Goal: Task Accomplishment & Management: Manage account settings

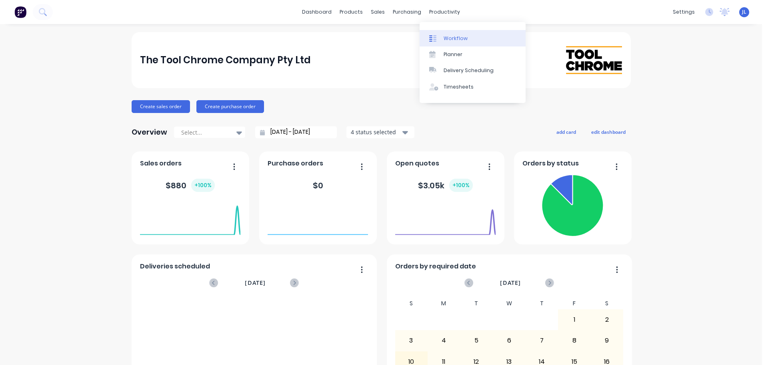
click at [447, 40] on div "Workflow" at bounding box center [456, 38] width 24 height 7
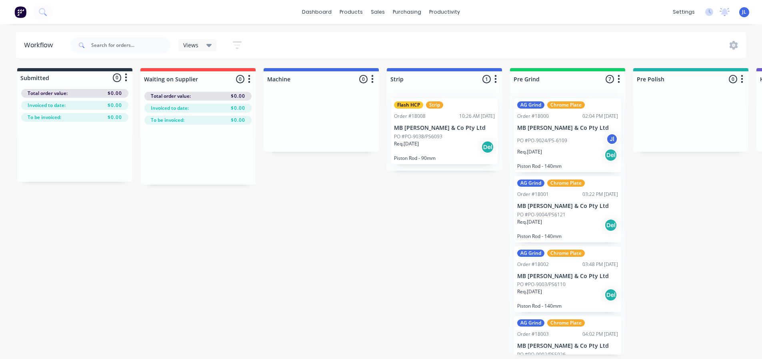
click at [230, 46] on button "button" at bounding box center [238, 45] width 26 height 16
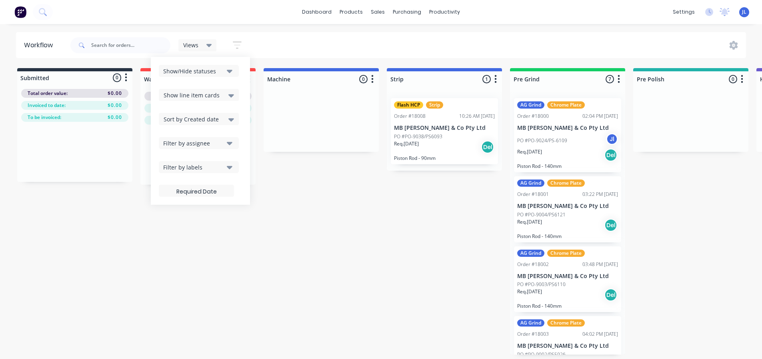
click at [212, 47] on div "Views" at bounding box center [197, 45] width 38 height 12
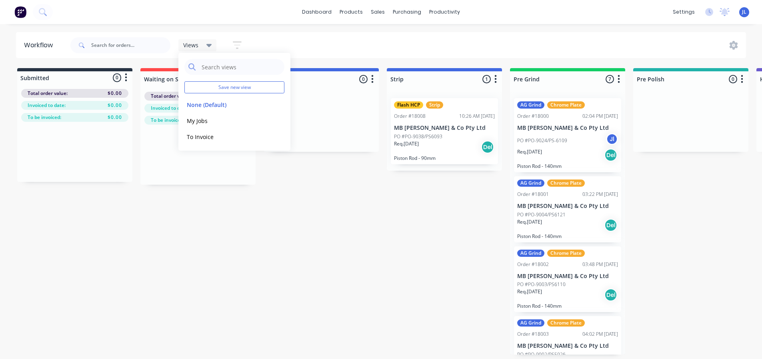
click at [691, 41] on div "Views Save new view None (Default) edit My Jobs edit To Invoice edit Show/Hide …" at bounding box center [408, 45] width 678 height 24
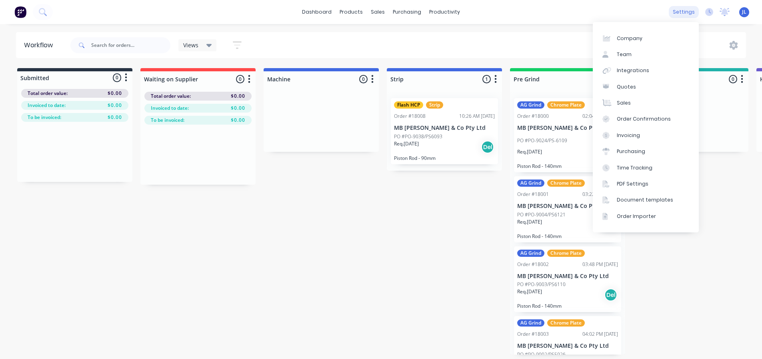
click at [687, 8] on div "settings" at bounding box center [684, 12] width 30 height 12
click at [641, 89] on link "Quotes" at bounding box center [646, 87] width 106 height 16
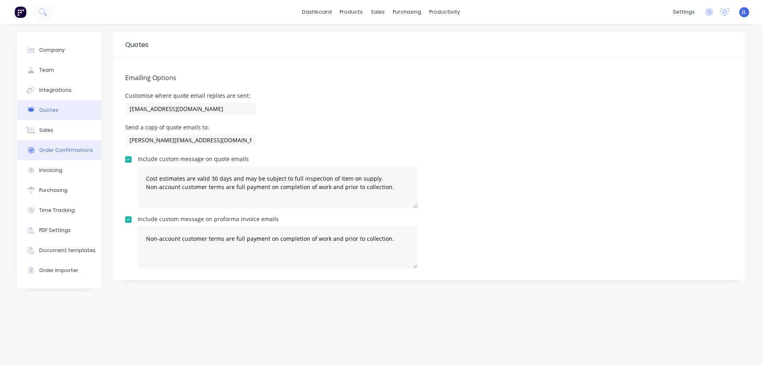
click at [57, 157] on button "Order Confirmations" at bounding box center [59, 150] width 84 height 20
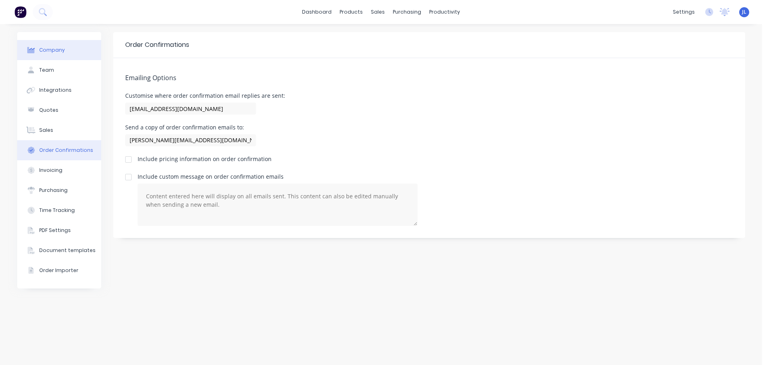
click at [68, 44] on button "Company" at bounding box center [59, 50] width 84 height 20
select select "AU"
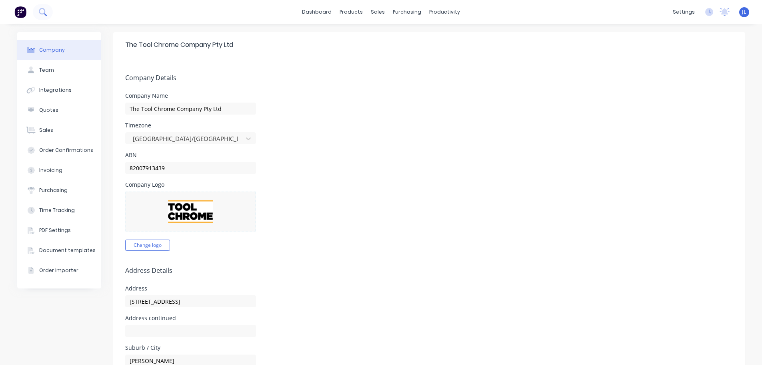
click at [34, 10] on button at bounding box center [43, 12] width 20 height 16
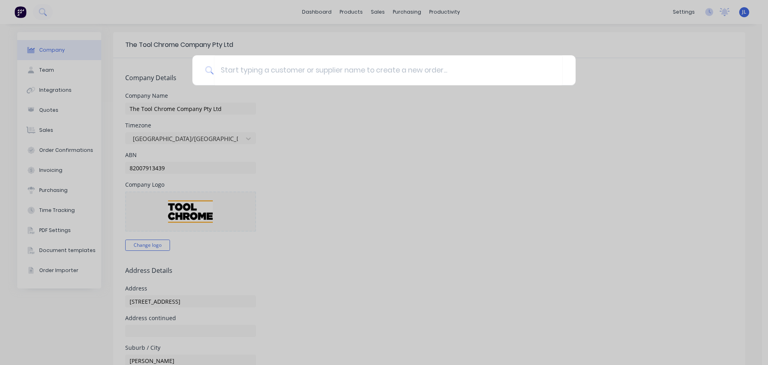
click at [24, 12] on div at bounding box center [384, 182] width 768 height 365
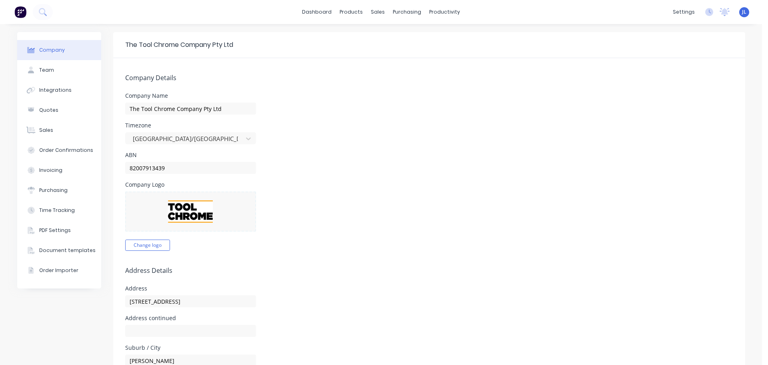
click at [24, 12] on img at bounding box center [20, 12] width 12 height 12
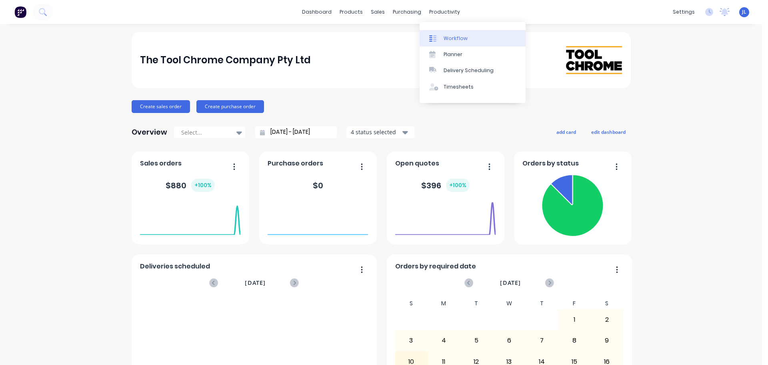
click at [451, 42] on link "Workflow" at bounding box center [473, 38] width 106 height 16
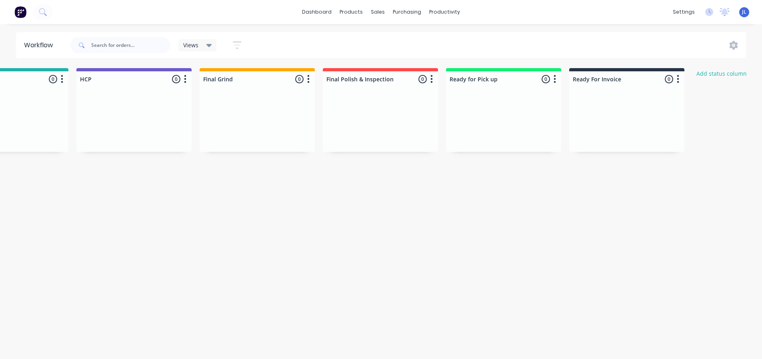
scroll to position [0, 804]
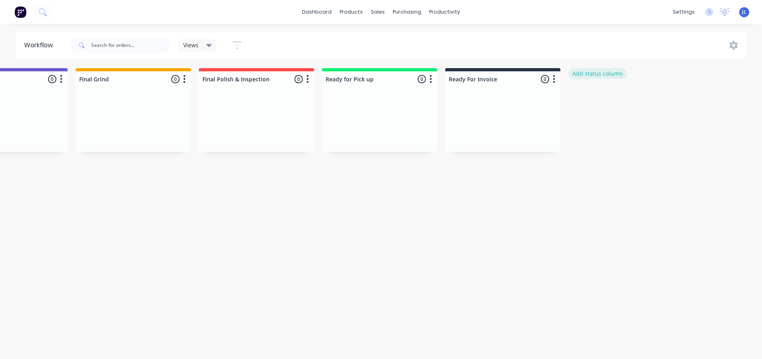
click at [587, 72] on button "Add status column" at bounding box center [598, 73] width 59 height 11
type input "P"
type input "Quotes"
click at [598, 102] on button "Add" at bounding box center [595, 97] width 44 height 13
click at [681, 81] on button "button" at bounding box center [678, 79] width 10 height 10
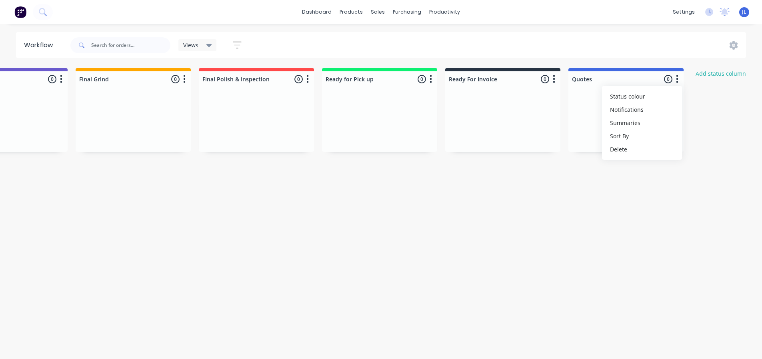
click at [680, 80] on button "button" at bounding box center [678, 79] width 10 height 10
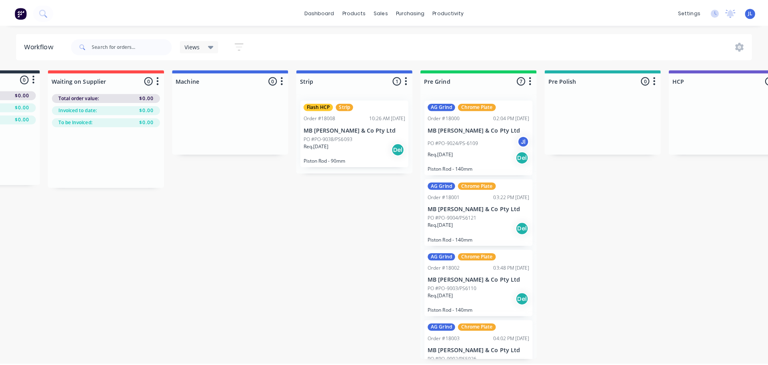
scroll to position [0, 0]
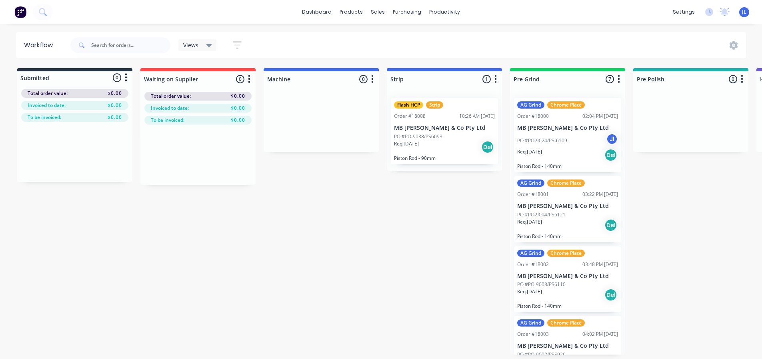
click at [20, 14] on img at bounding box center [20, 12] width 12 height 12
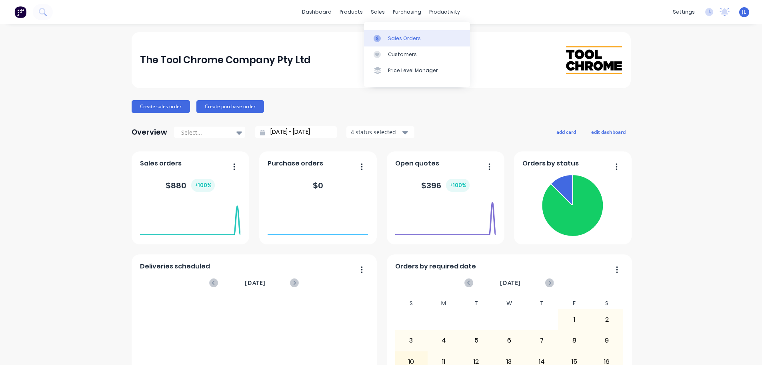
click at [388, 40] on div "Sales Orders" at bounding box center [404, 38] width 33 height 7
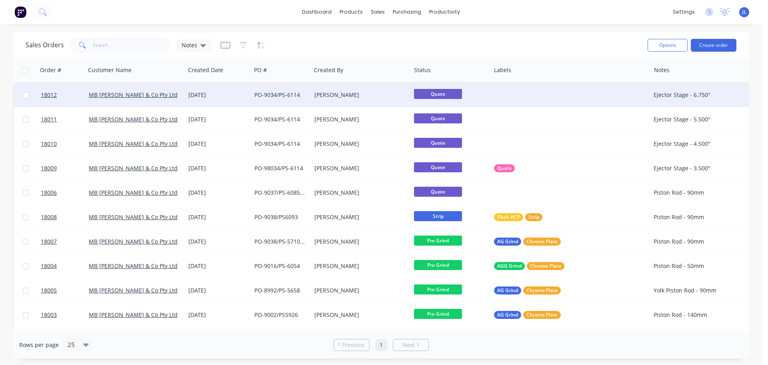
click at [449, 93] on span "Quote" at bounding box center [438, 94] width 48 height 10
click at [435, 92] on span "Quote" at bounding box center [438, 94] width 48 height 10
click at [503, 90] on div at bounding box center [571, 95] width 160 height 24
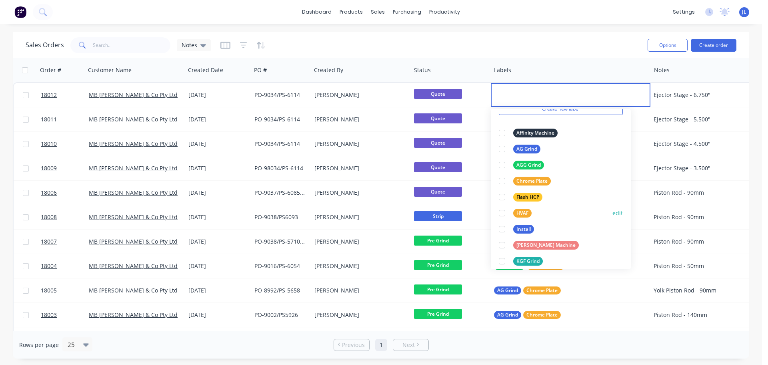
scroll to position [144, 0]
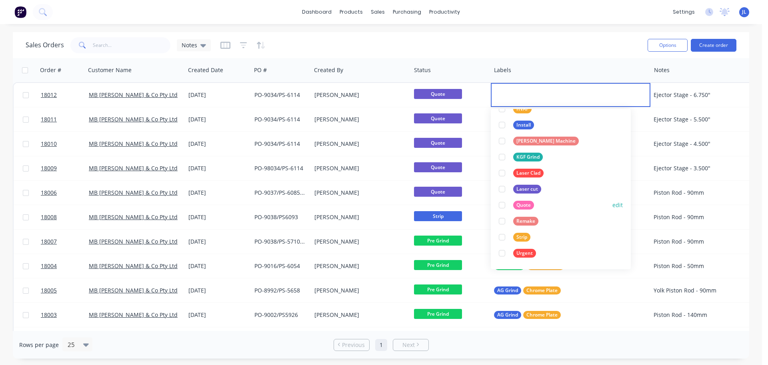
click at [503, 202] on div at bounding box center [502, 205] width 16 height 16
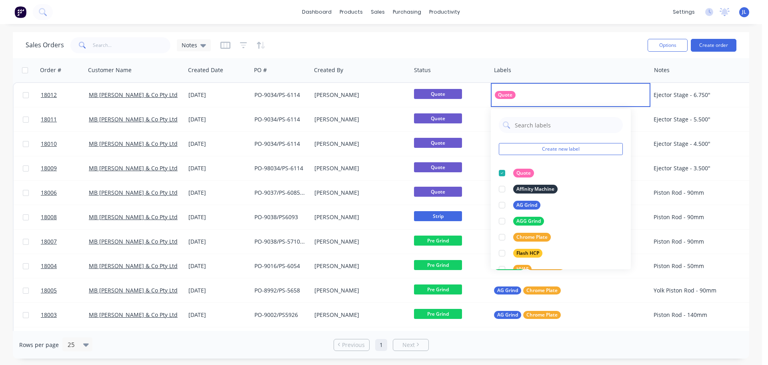
click at [542, 52] on div "Sales Orders Notes" at bounding box center [334, 45] width 616 height 20
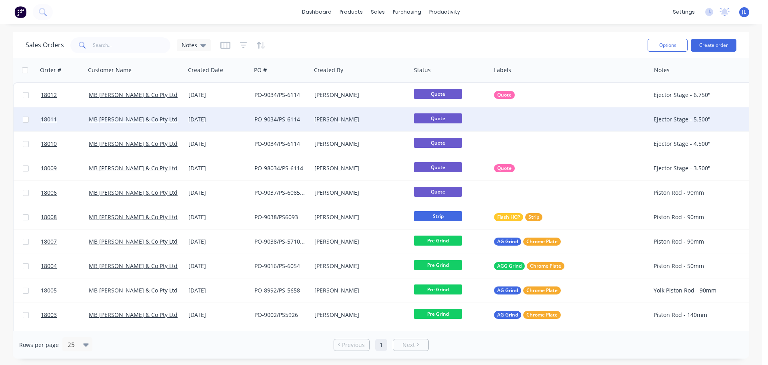
click at [505, 116] on div at bounding box center [571, 119] width 160 height 24
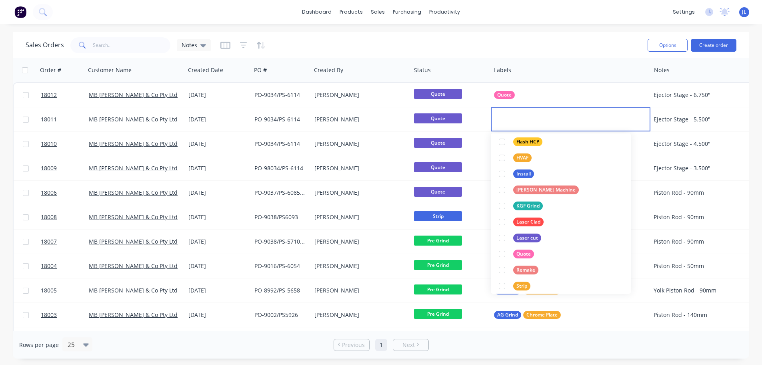
scroll to position [120, 0]
click at [502, 256] on div at bounding box center [502, 253] width 16 height 16
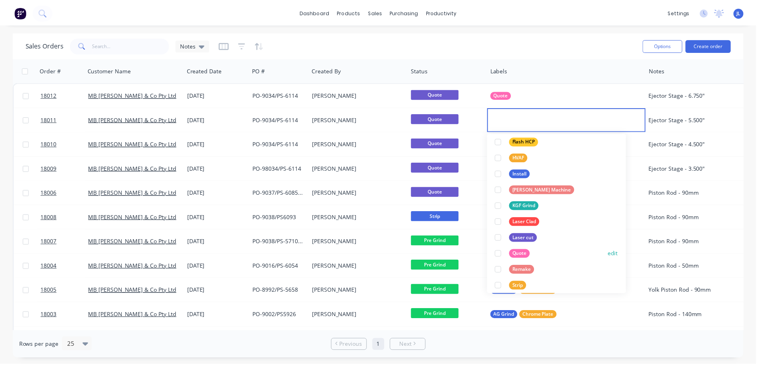
scroll to position [0, 0]
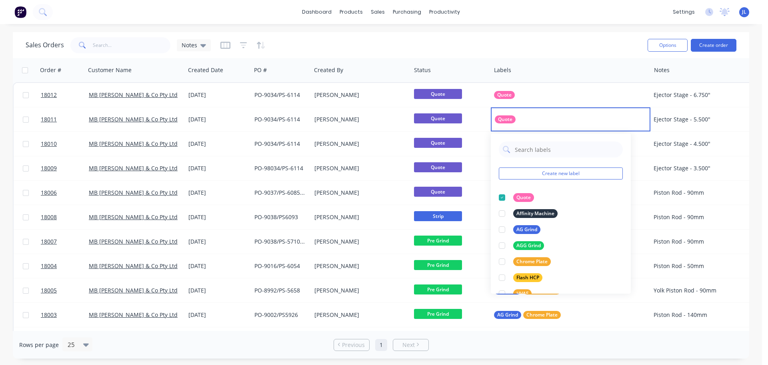
click at [569, 49] on div "Sales Orders Notes" at bounding box center [334, 45] width 616 height 20
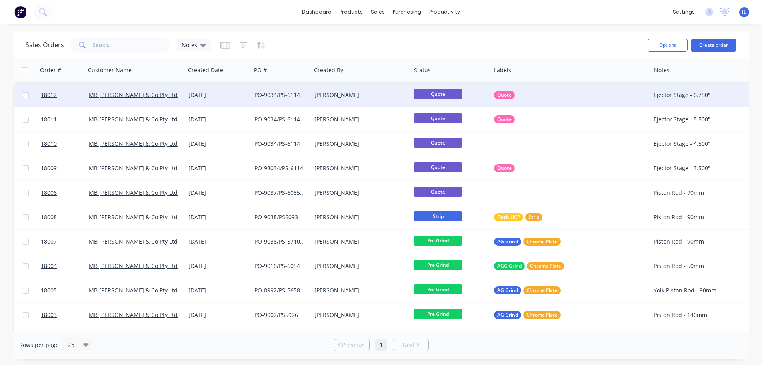
click at [440, 94] on span "Quote" at bounding box center [438, 94] width 48 height 10
click at [251, 98] on div "PO-9034/PS-6114" at bounding box center [281, 95] width 60 height 24
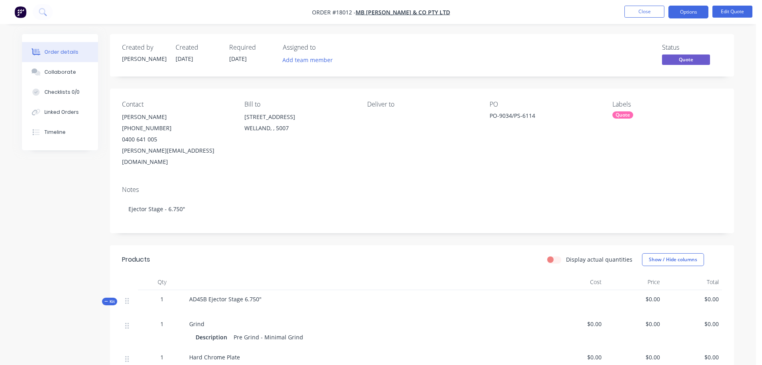
click at [683, 61] on span "Quote" at bounding box center [686, 59] width 48 height 10
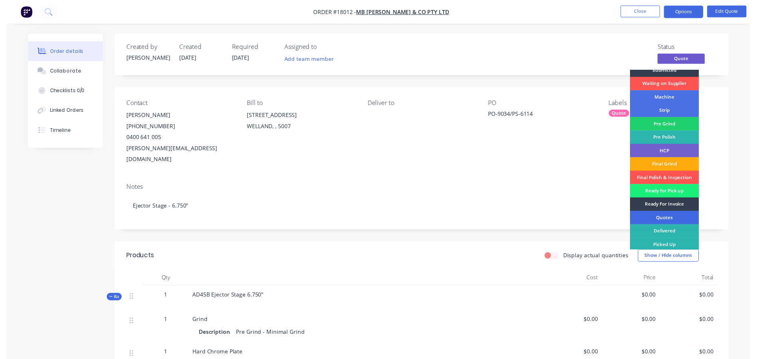
scroll to position [8, 0]
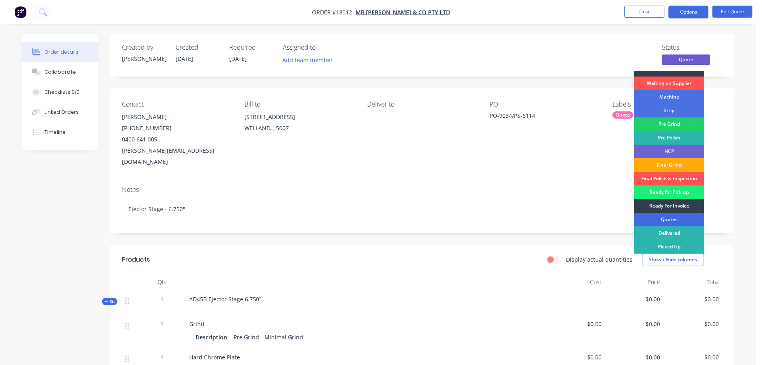
click at [670, 220] on div "Quotes" at bounding box center [669, 219] width 70 height 14
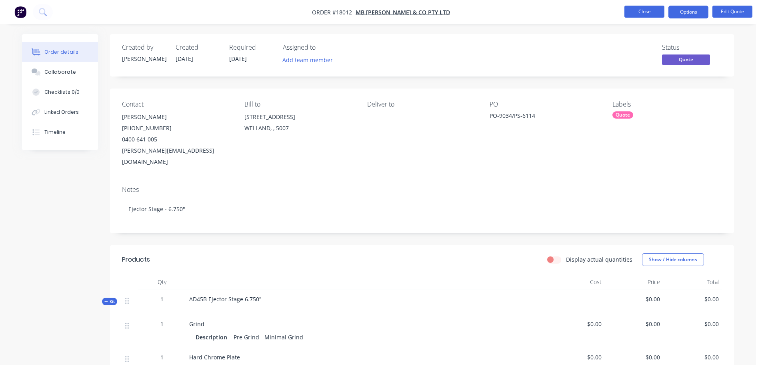
click at [648, 13] on button "Close" at bounding box center [645, 12] width 40 height 12
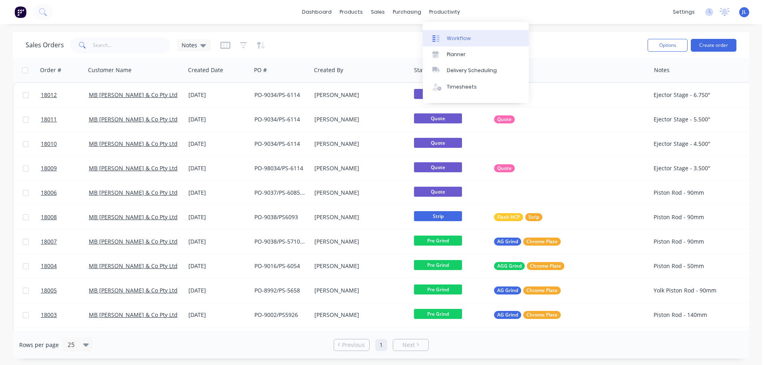
click at [446, 36] on link "Workflow" at bounding box center [476, 38] width 106 height 16
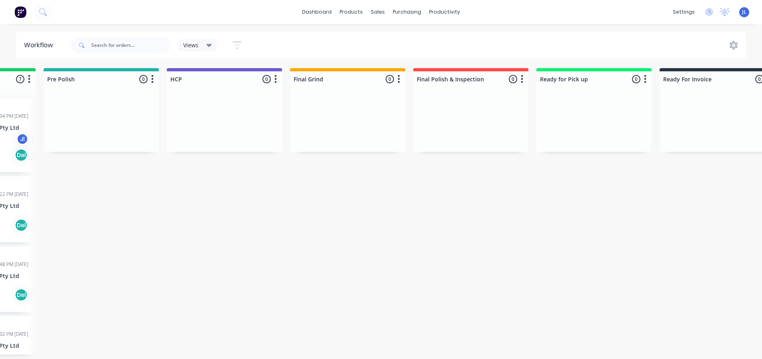
scroll to position [0, 920]
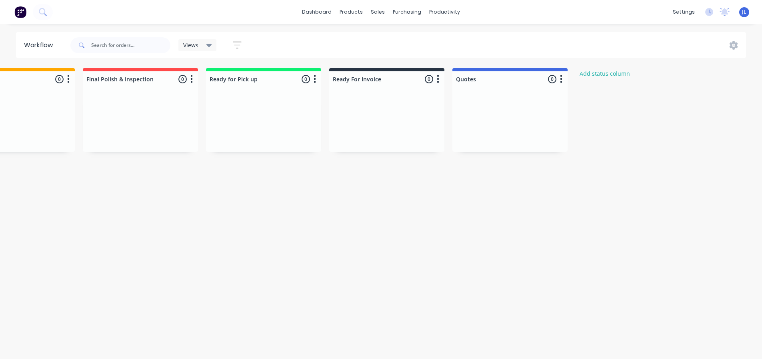
click at [561, 80] on icon "button" at bounding box center [561, 79] width 2 height 10
click at [520, 108] on button "Notifications" at bounding box center [526, 109] width 80 height 13
drag, startPoint x: 497, startPoint y: 281, endPoint x: 496, endPoint y: 276, distance: 5.1
click at [734, 41] on icon at bounding box center [734, 45] width 8 height 9
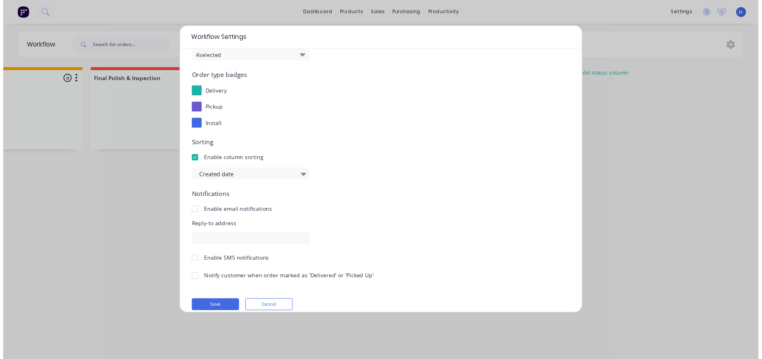
scroll to position [86, 0]
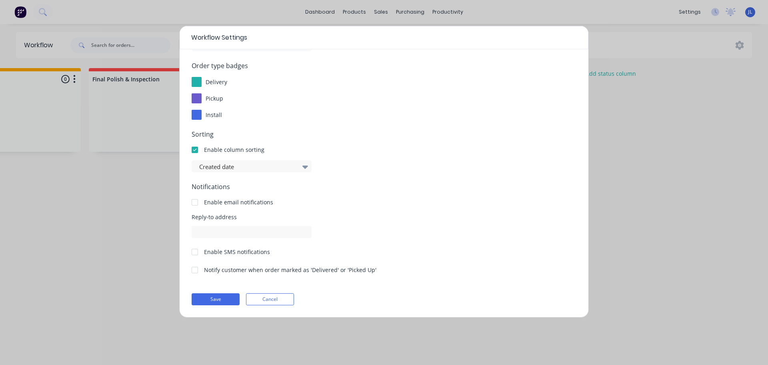
click at [194, 201] on div at bounding box center [195, 202] width 16 height 16
click at [197, 201] on div at bounding box center [195, 202] width 16 height 16
click at [272, 298] on button "Cancel" at bounding box center [270, 299] width 48 height 12
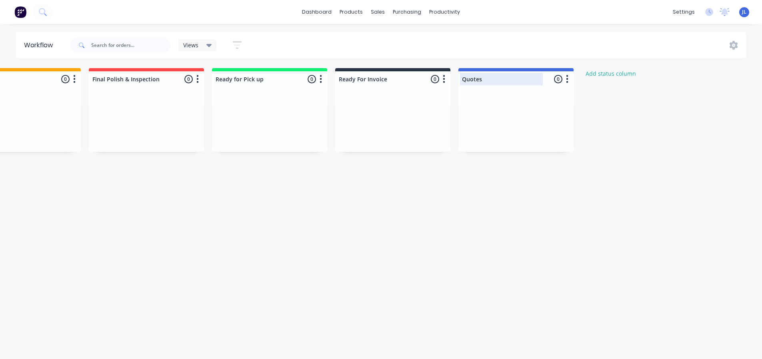
click at [482, 81] on div at bounding box center [516, 79] width 115 height 16
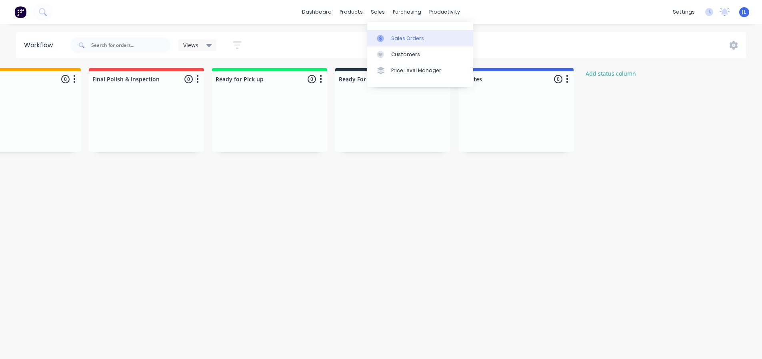
click at [393, 40] on div "Sales Orders" at bounding box center [407, 38] width 33 height 7
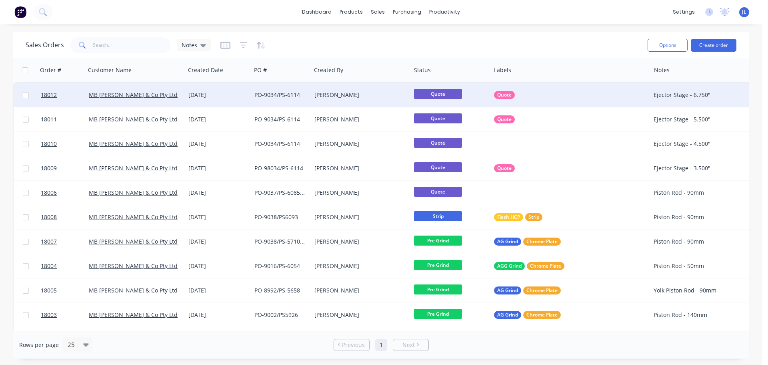
click at [449, 94] on span "Quote" at bounding box center [438, 94] width 48 height 10
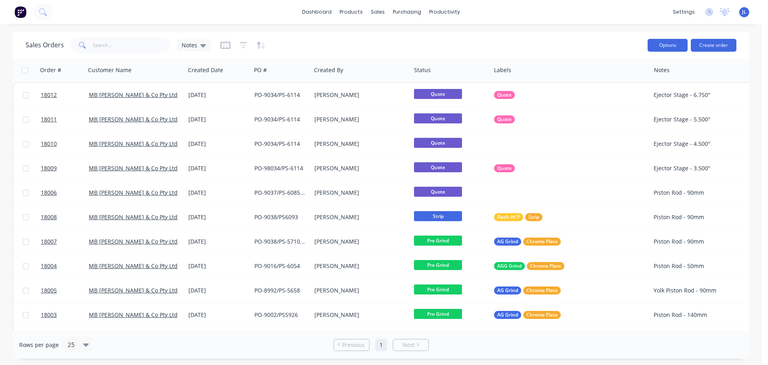
click at [661, 44] on button "Options" at bounding box center [668, 45] width 40 height 13
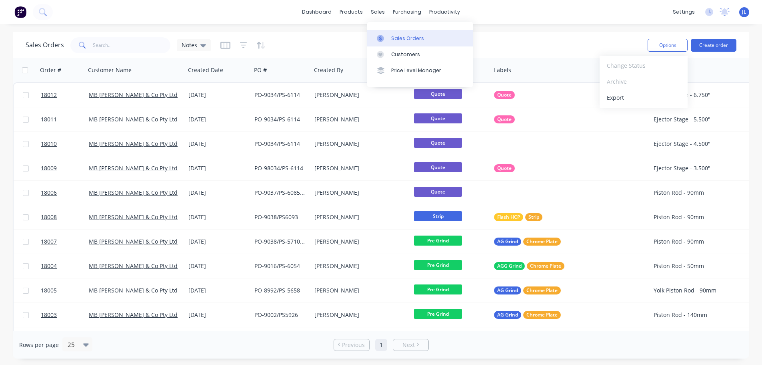
click at [387, 37] on div at bounding box center [383, 38] width 12 height 7
click at [359, 36] on div at bounding box center [354, 38] width 12 height 7
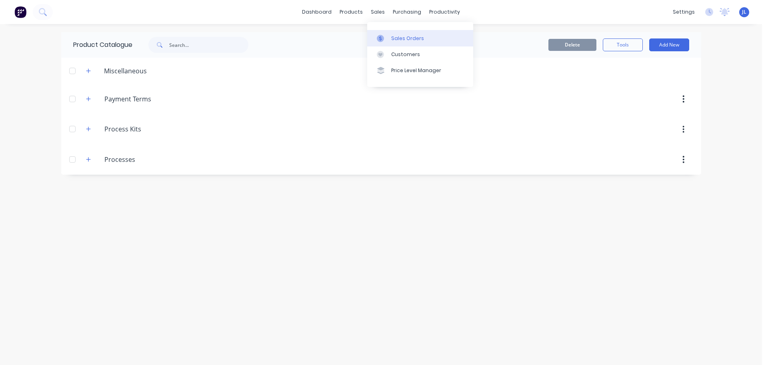
click at [384, 33] on link "Sales Orders" at bounding box center [420, 38] width 106 height 16
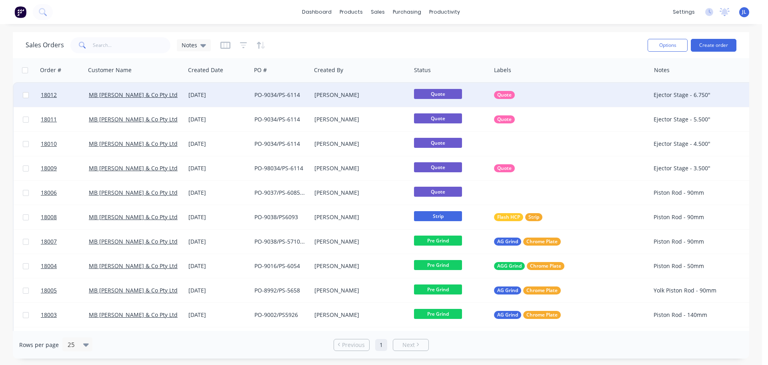
click at [440, 92] on span "Quote" at bounding box center [438, 94] width 48 height 10
click at [448, 94] on span "Quote" at bounding box center [438, 94] width 48 height 10
click at [281, 100] on div "PO-9034/PS-6114" at bounding box center [281, 95] width 60 height 24
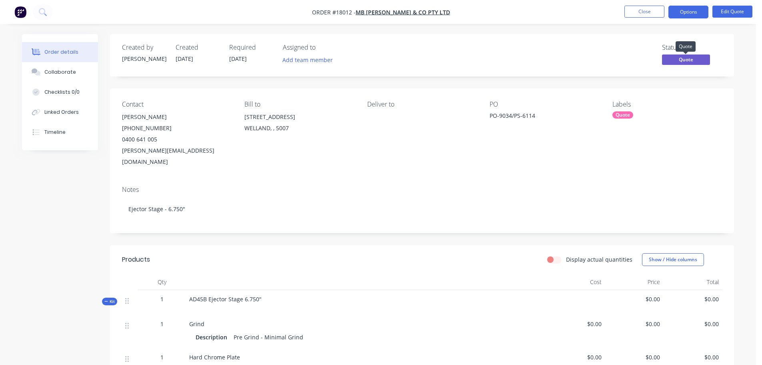
click at [675, 61] on span "Quote" at bounding box center [686, 59] width 48 height 10
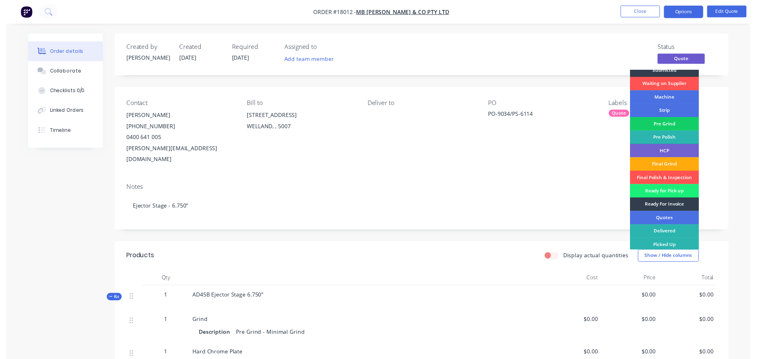
scroll to position [8, 0]
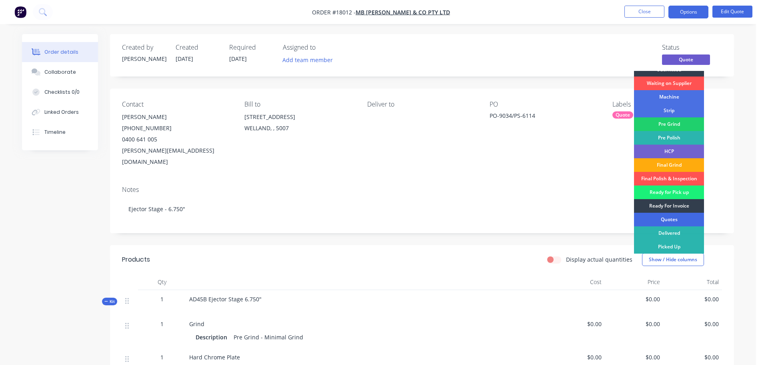
click at [675, 217] on div "Quotes" at bounding box center [669, 219] width 70 height 14
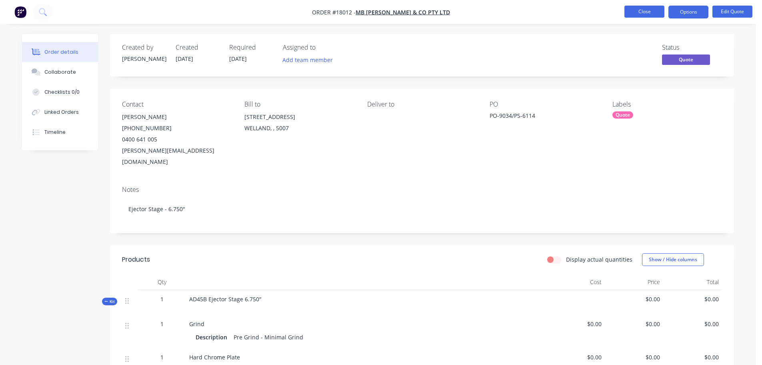
click at [644, 11] on button "Close" at bounding box center [645, 12] width 40 height 12
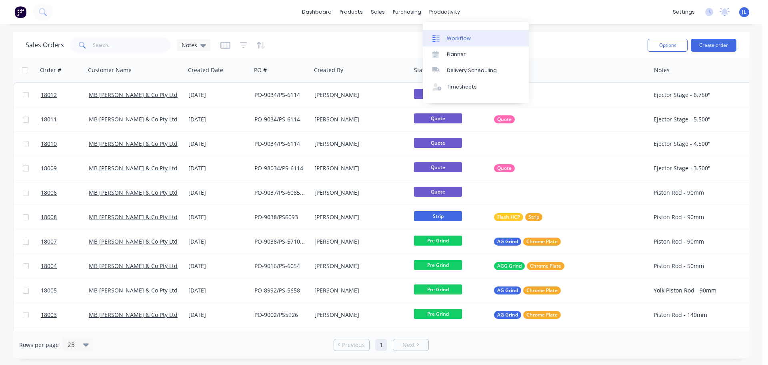
click at [457, 39] on div "Workflow" at bounding box center [459, 38] width 24 height 7
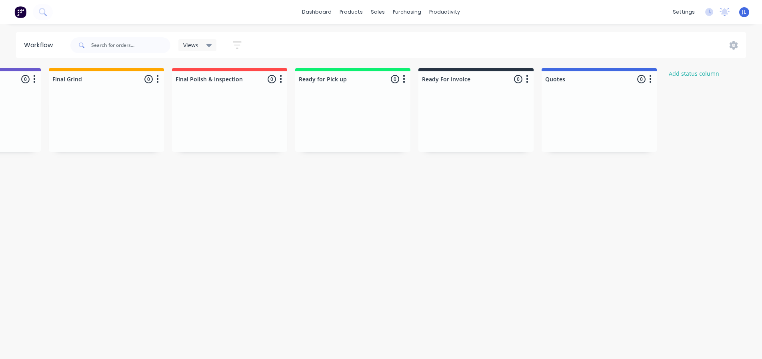
scroll to position [0, 920]
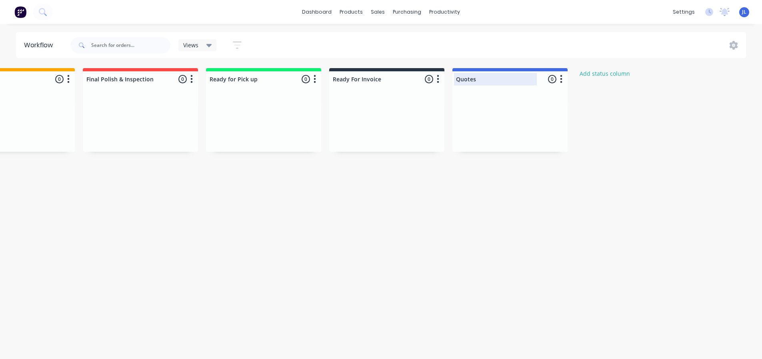
click at [479, 73] on div at bounding box center [510, 79] width 115 height 16
type input "Quotes"
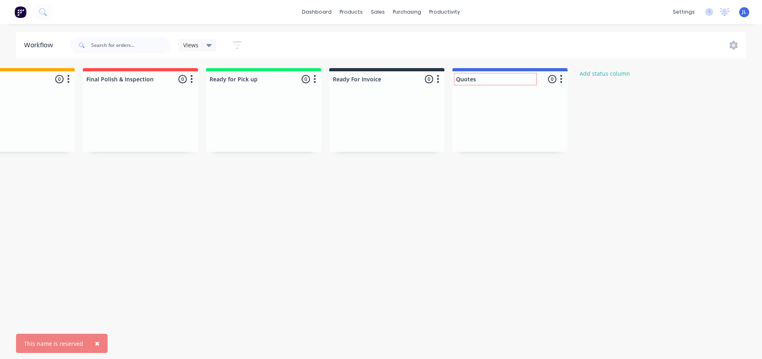
click at [565, 76] on button "button" at bounding box center [562, 79] width 10 height 10
click at [518, 148] on button "Delete" at bounding box center [526, 148] width 80 height 13
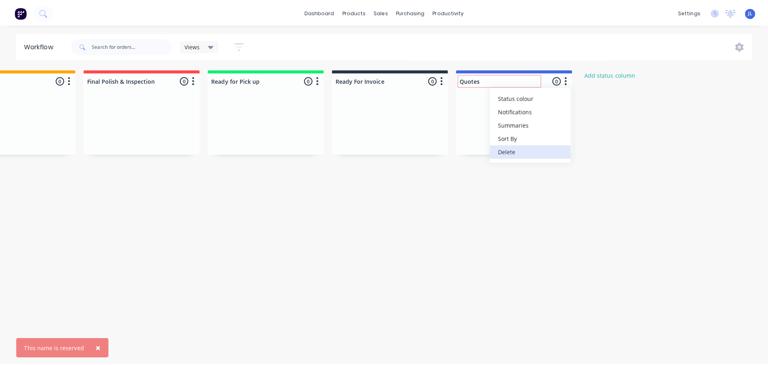
scroll to position [0, 914]
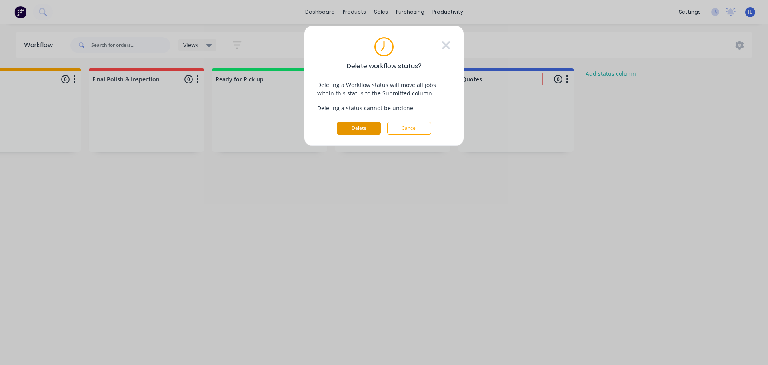
click at [367, 134] on button "Delete" at bounding box center [359, 128] width 44 height 13
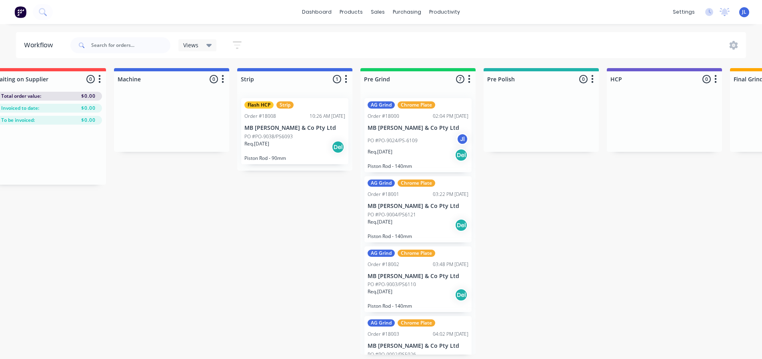
scroll to position [0, 0]
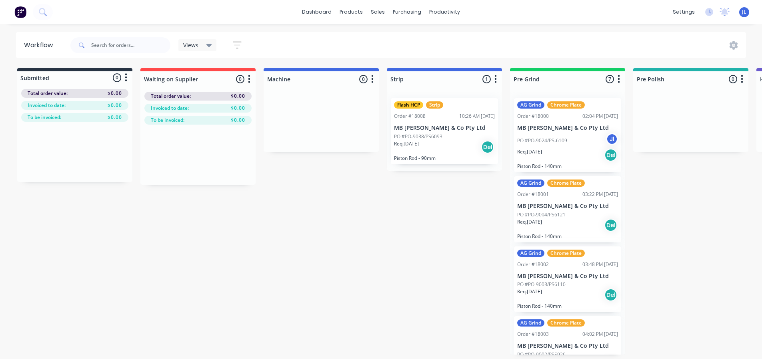
click at [99, 245] on div "Submitted 0 Status colour #273444 hex #273444 Save Cancel Summaries Total order…" at bounding box center [777, 211] width 1567 height 286
click at [203, 45] on div "Views" at bounding box center [197, 45] width 29 height 7
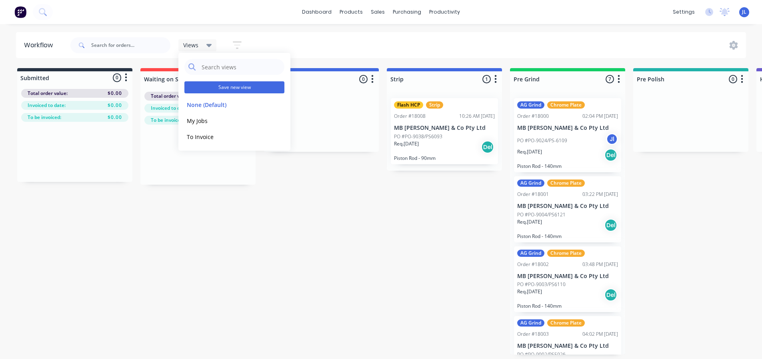
click at [219, 84] on button "Save new view" at bounding box center [234, 87] width 100 height 12
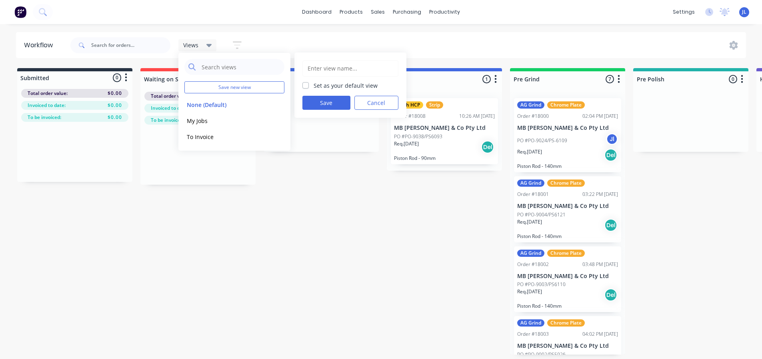
click at [374, 93] on div "Set as your default view Save Cancel" at bounding box center [351, 84] width 112 height 65
click at [379, 100] on button "Cancel" at bounding box center [377, 103] width 44 height 14
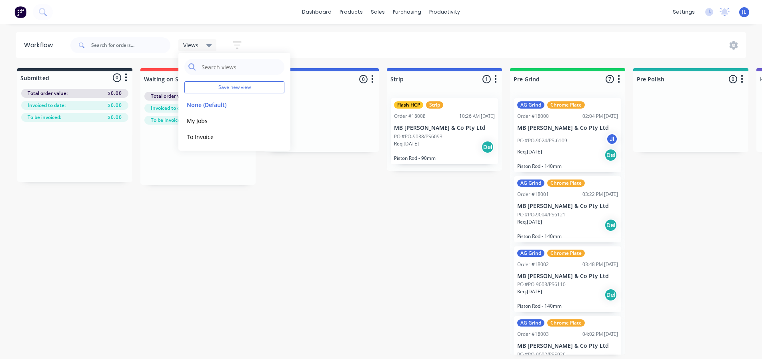
click at [233, 46] on icon "button" at bounding box center [237, 45] width 9 height 10
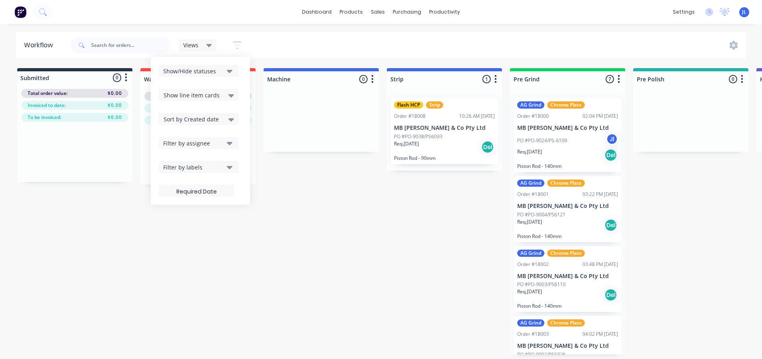
click at [228, 71] on icon "button" at bounding box center [230, 71] width 6 height 3
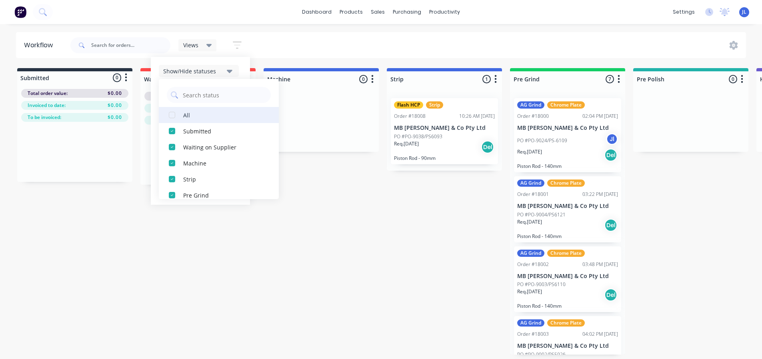
click at [176, 119] on div "button" at bounding box center [172, 115] width 16 height 16
click at [174, 116] on div "button" at bounding box center [172, 115] width 16 height 16
click at [173, 114] on div "button" at bounding box center [172, 115] width 16 height 16
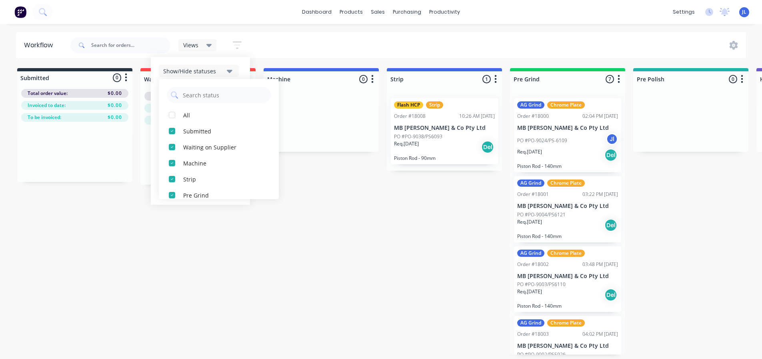
click at [227, 72] on icon "button" at bounding box center [230, 70] width 6 height 9
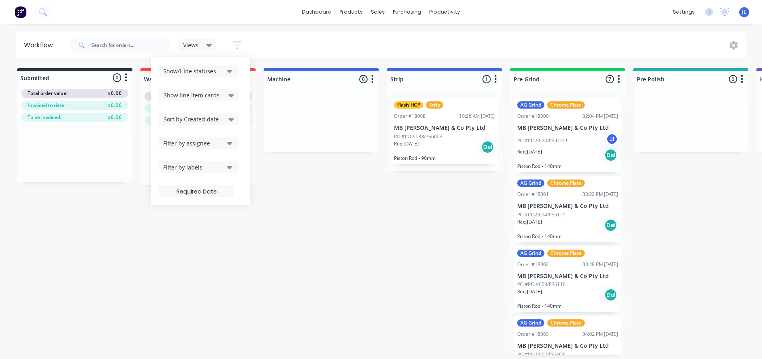
click at [227, 90] on div "Show line item cards" at bounding box center [199, 95] width 70 height 10
click at [229, 165] on icon "button" at bounding box center [230, 166] width 6 height 9
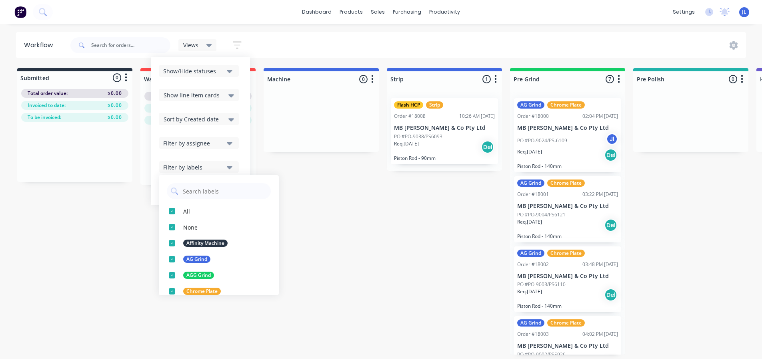
click at [229, 165] on icon "button" at bounding box center [230, 166] width 6 height 9
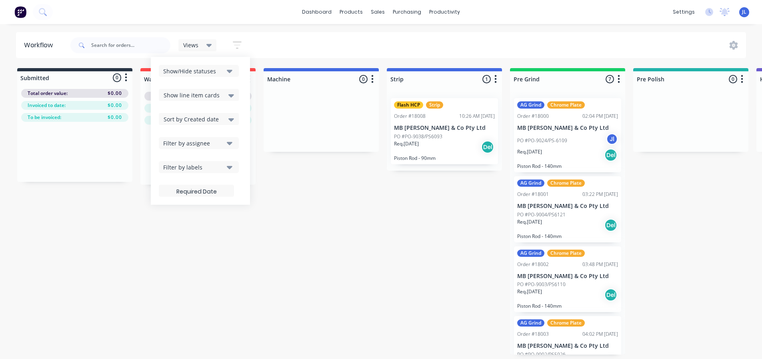
click at [200, 233] on div "Submitted 0 Status colour #273444 hex #273444 Save Cancel Summaries Total order…" at bounding box center [777, 211] width 1567 height 286
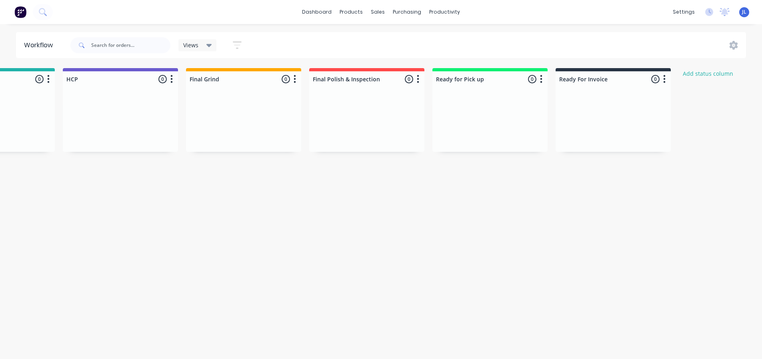
scroll to position [0, 804]
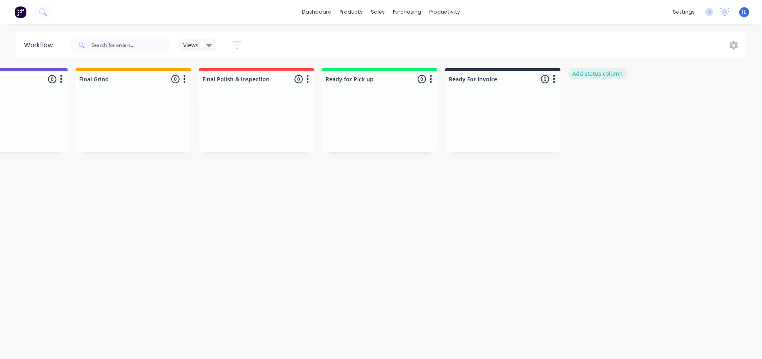
click at [589, 70] on button "Add status column" at bounding box center [598, 73] width 59 height 11
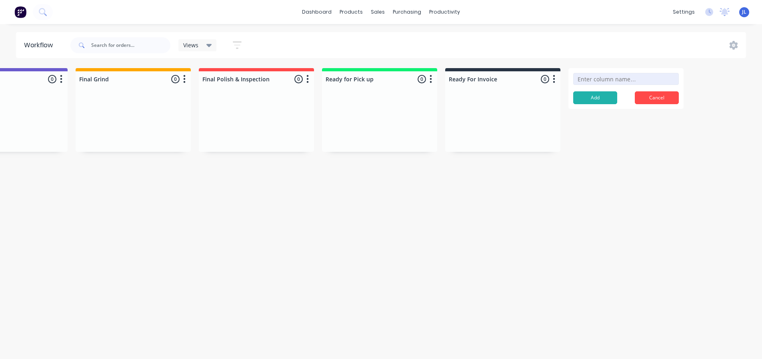
click at [605, 80] on input at bounding box center [626, 79] width 106 height 12
type input "Quote"
click at [598, 96] on button "Add" at bounding box center [595, 97] width 44 height 13
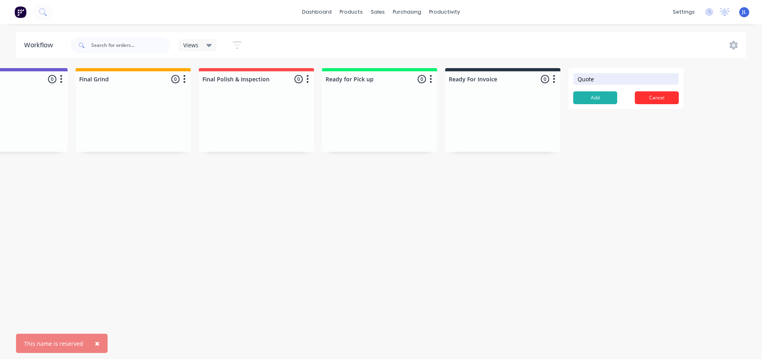
click at [647, 98] on button "Cancel" at bounding box center [657, 97] width 44 height 13
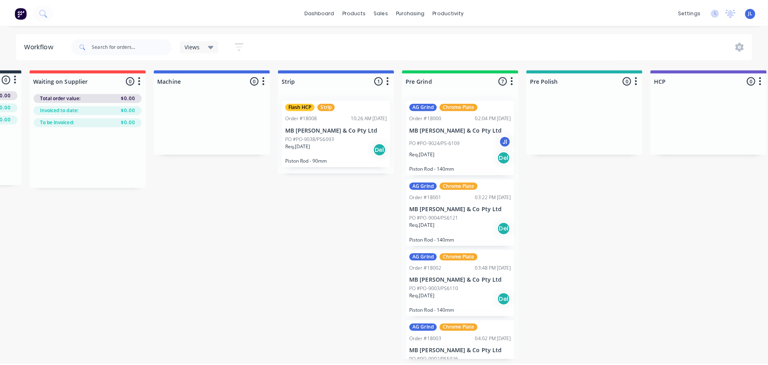
scroll to position [0, 0]
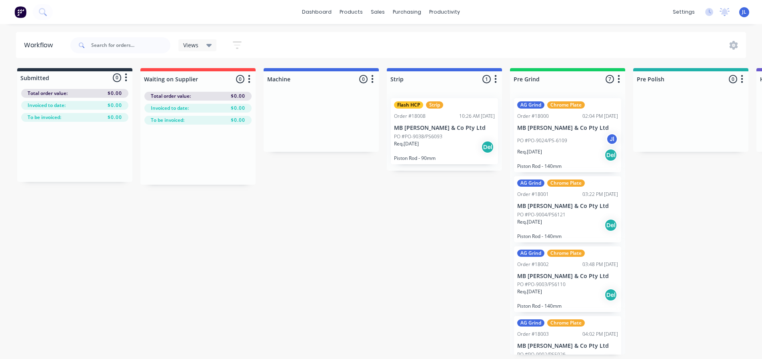
click at [315, 253] on div "Submitted 0 Status colour #273444 hex #273444 Save Cancel Summaries Total order…" at bounding box center [777, 211] width 1567 height 286
click at [24, 14] on img at bounding box center [20, 12] width 12 height 12
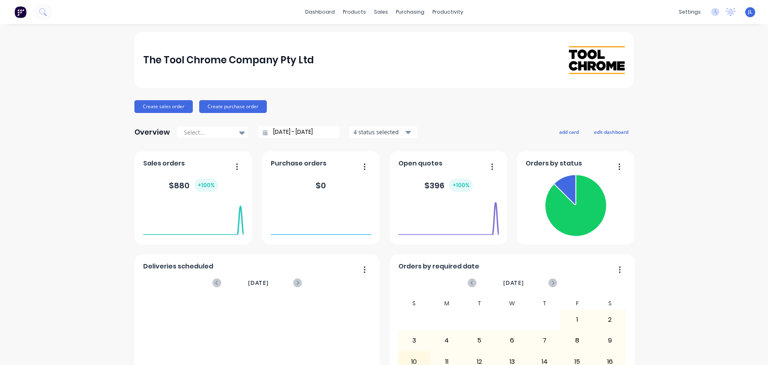
click at [754, 353] on div "The Tool Chrome Company Pty Ltd Create sales order Create purchase order Overvi…" at bounding box center [384, 241] width 768 height 418
click at [739, 337] on div "The Tool Chrome Company Pty Ltd Create sales order Create purchase order Overvi…" at bounding box center [384, 241] width 768 height 418
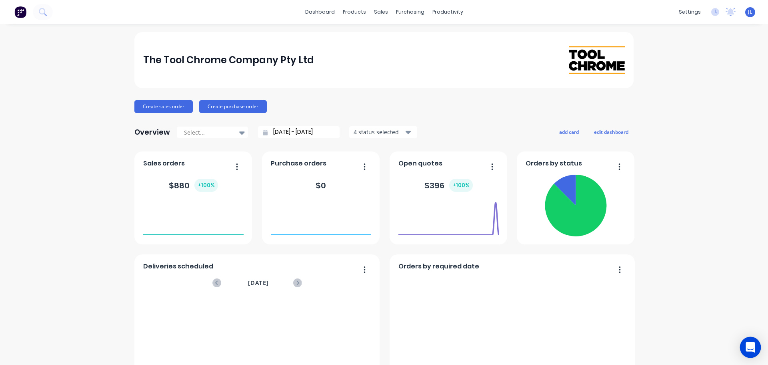
click at [746, 344] on div "Open Intercom Messenger" at bounding box center [750, 347] width 21 height 21
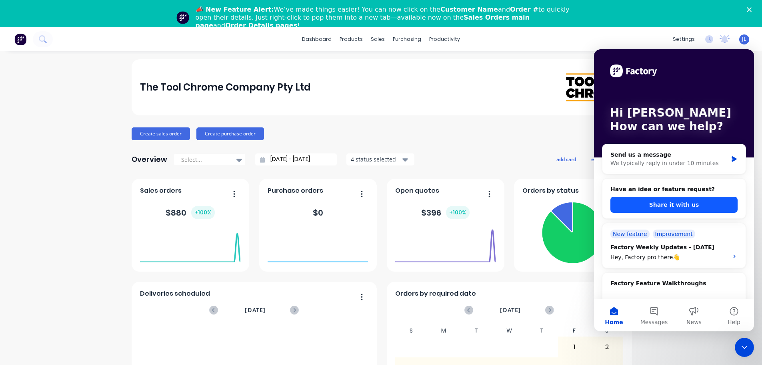
click at [682, 208] on button "Share it with us" at bounding box center [674, 204] width 127 height 16
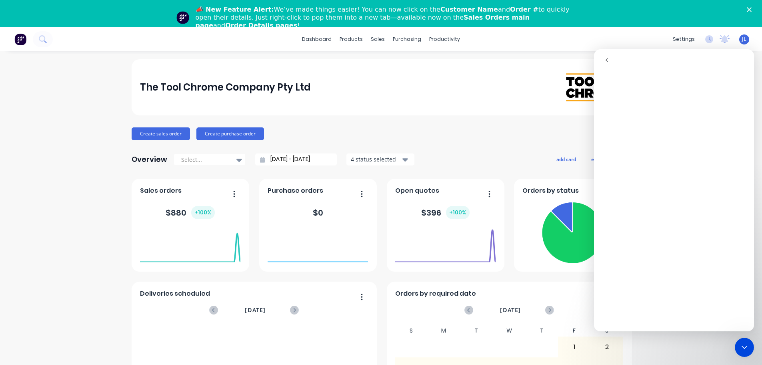
click at [608, 62] on icon "go back" at bounding box center [607, 60] width 6 height 6
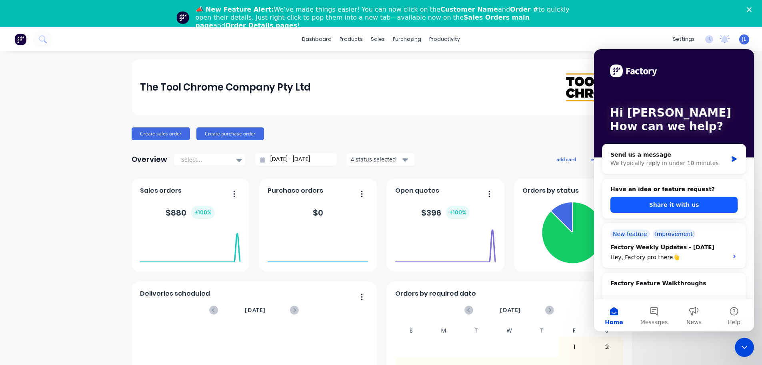
click at [659, 204] on button "Share it with us" at bounding box center [674, 204] width 127 height 16
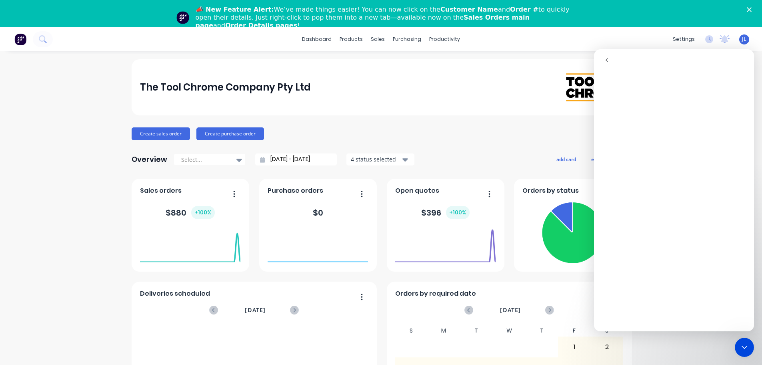
click at [42, 136] on div "The Tool Chrome Company Pty Ltd Create sales order Create purchase order Overvi…" at bounding box center [381, 268] width 762 height 418
